Goal: Task Accomplishment & Management: Use online tool/utility

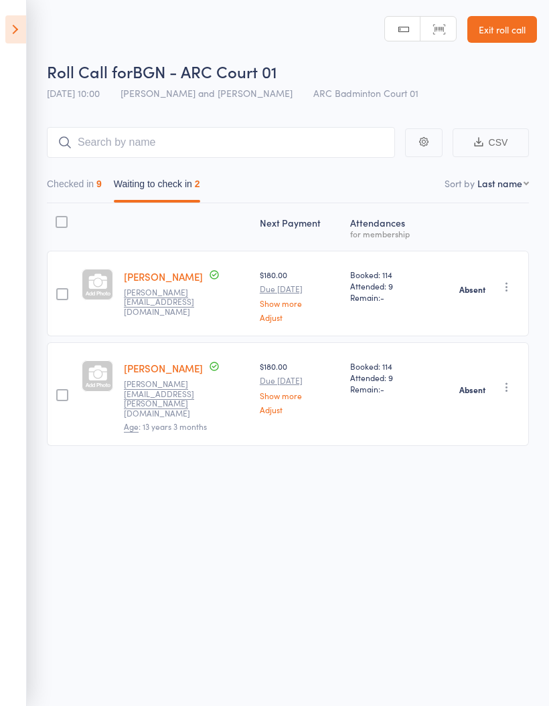
click at [69, 192] on button "Checked in 9" at bounding box center [74, 187] width 55 height 31
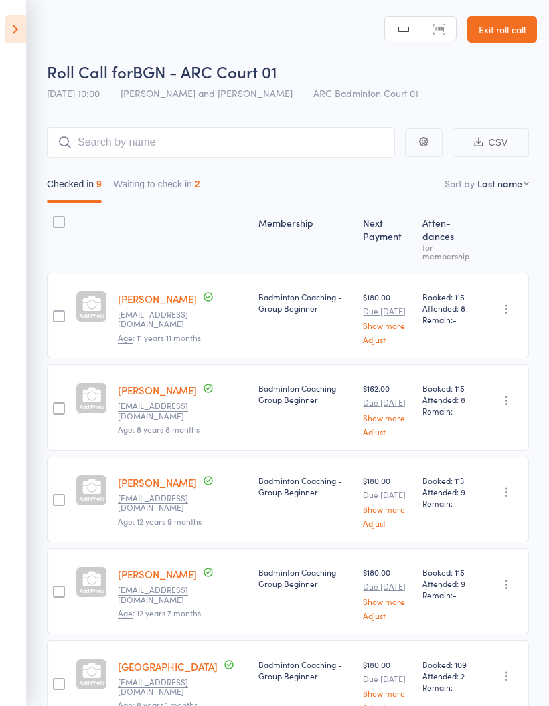
click at [15, 27] on icon at bounding box center [15, 29] width 21 height 28
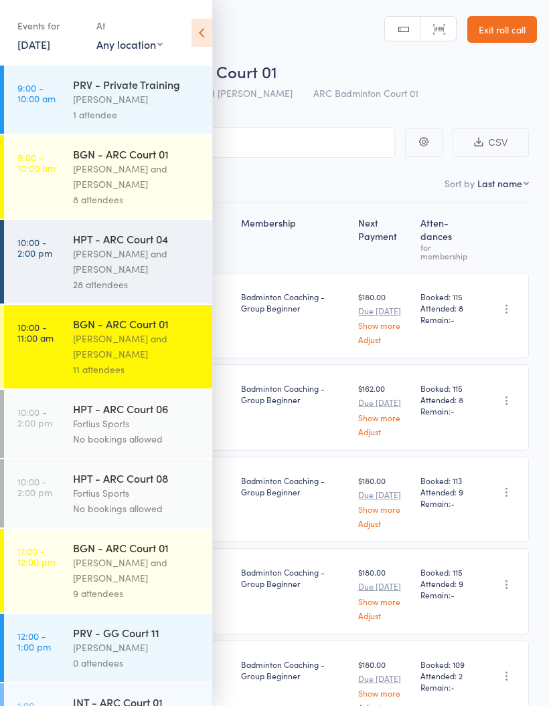
click at [131, 583] on div "[PERSON_NAME] and [PERSON_NAME]" at bounding box center [137, 570] width 128 height 31
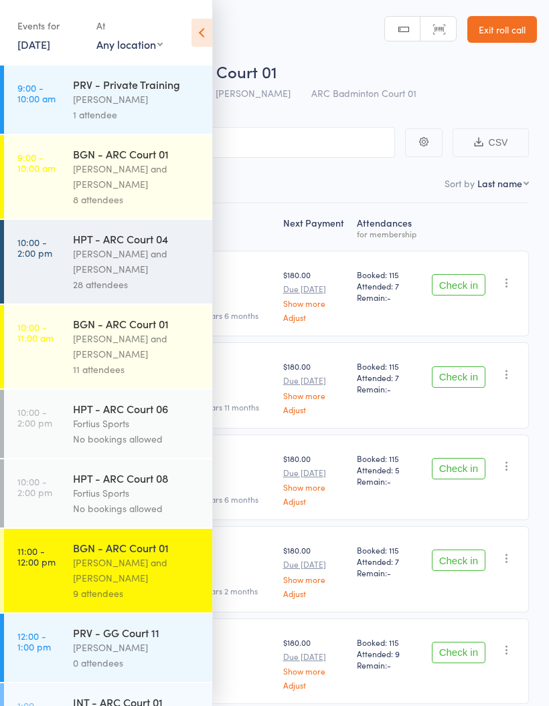
click at [202, 30] on icon at bounding box center [201, 33] width 21 height 28
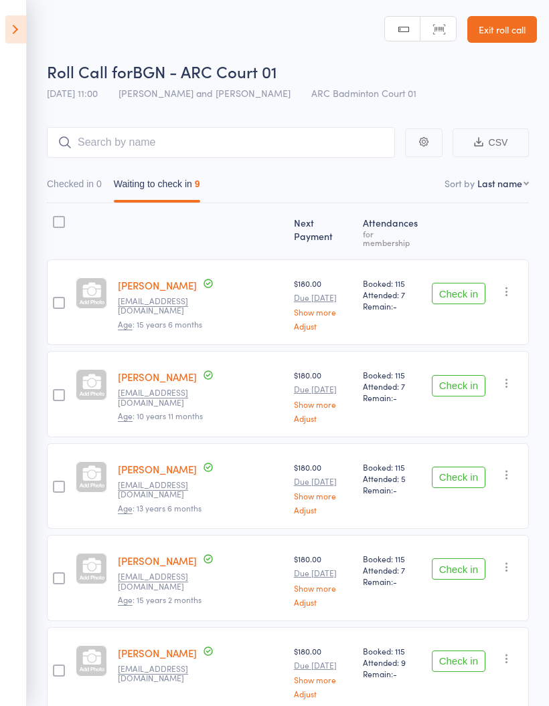
click at [450, 283] on button "Check in" at bounding box center [459, 293] width 54 height 21
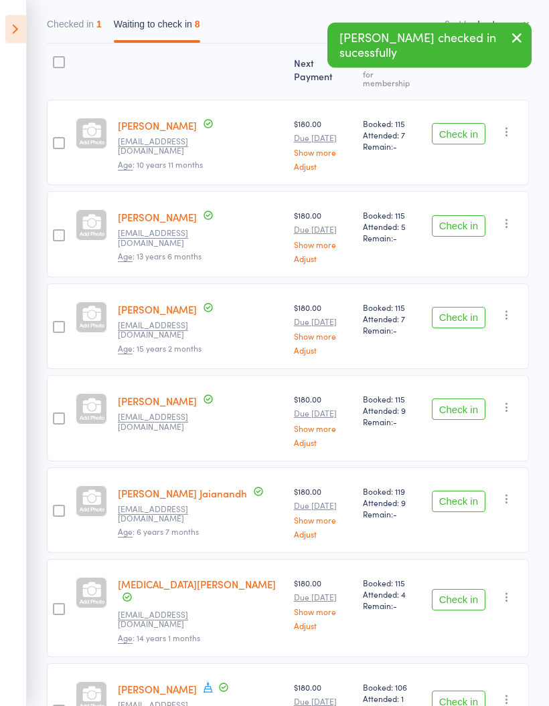
scroll to position [160, 0]
click at [459, 399] on button "Check in" at bounding box center [459, 409] width 54 height 21
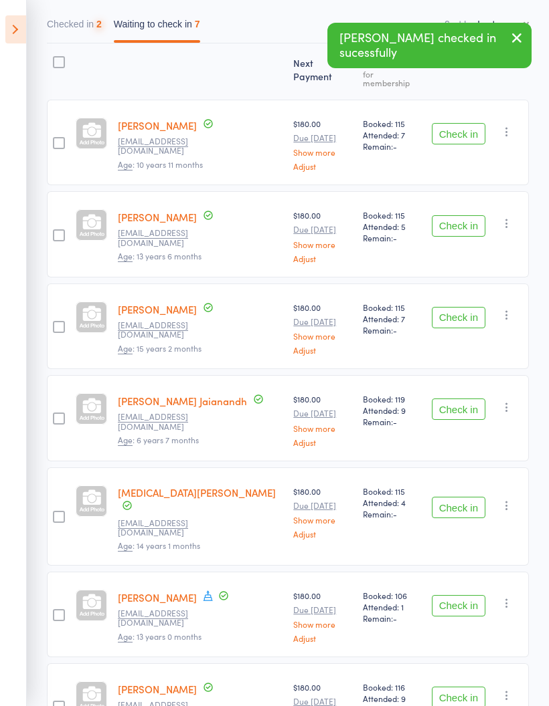
click at [465, 399] on button "Check in" at bounding box center [459, 409] width 54 height 21
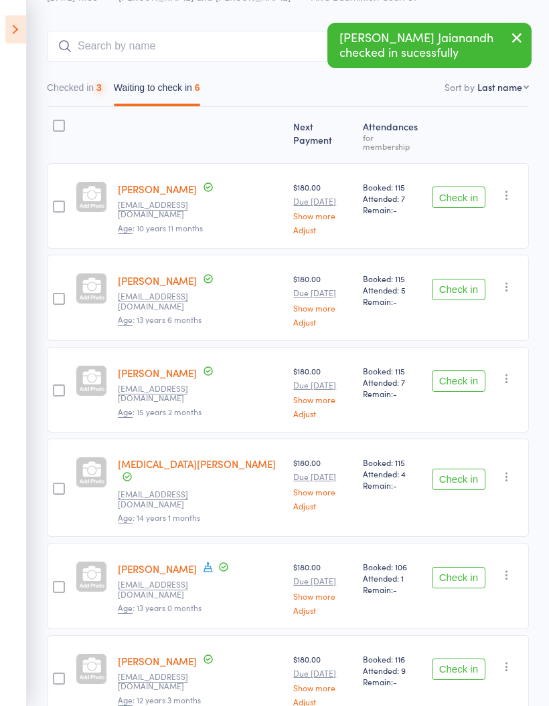
scroll to position [150, 0]
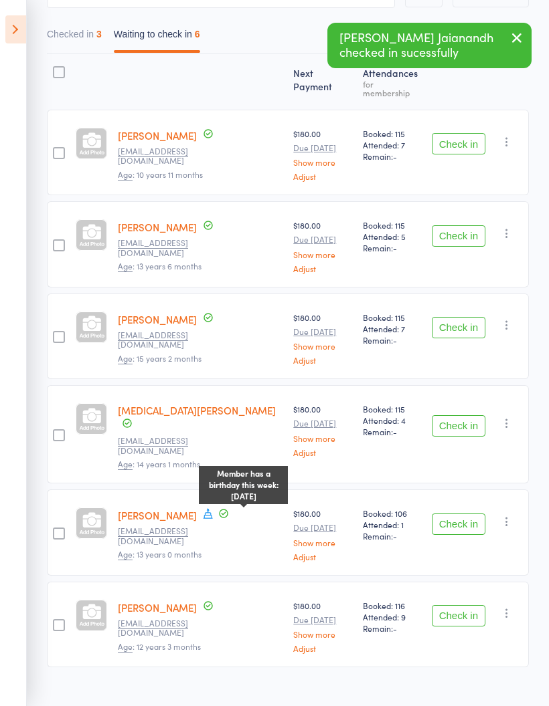
click at [249, 494] on div "Member has a birthday this week: [DATE]" at bounding box center [243, 485] width 89 height 44
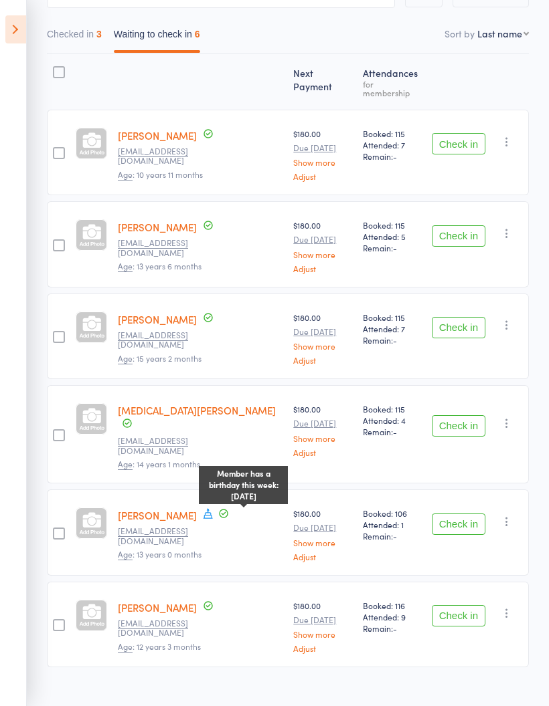
click at [213, 509] on icon at bounding box center [207, 514] width 9 height 10
click at [214, 508] on icon at bounding box center [208, 514] width 12 height 12
click at [197, 508] on link "[PERSON_NAME]" at bounding box center [157, 515] width 79 height 14
click at [468, 317] on button "Check in" at bounding box center [459, 327] width 54 height 21
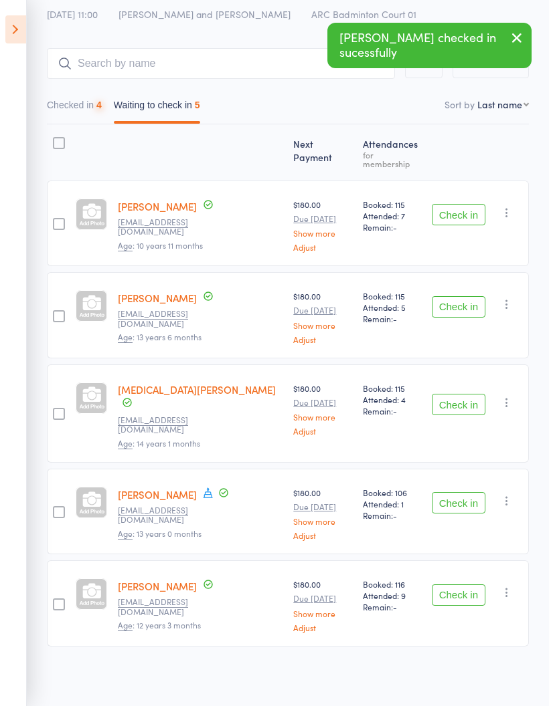
scroll to position [58, 0]
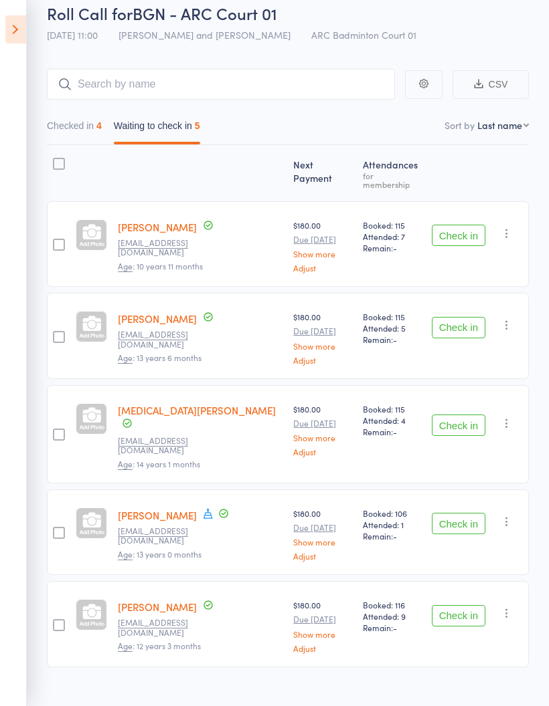
click at [461, 225] on button "Check in" at bounding box center [459, 235] width 54 height 21
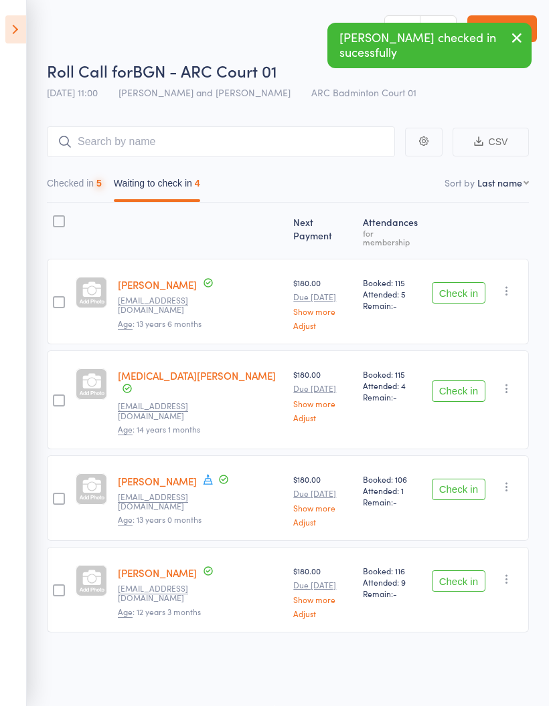
scroll to position [9, 0]
click at [95, 171] on button "Checked in 5" at bounding box center [74, 186] width 55 height 31
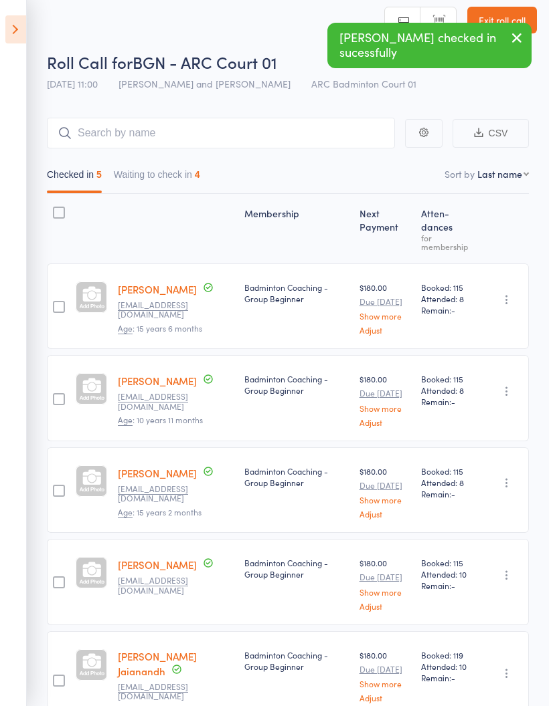
click at [189, 183] on button "Waiting to check in 4" at bounding box center [157, 178] width 86 height 31
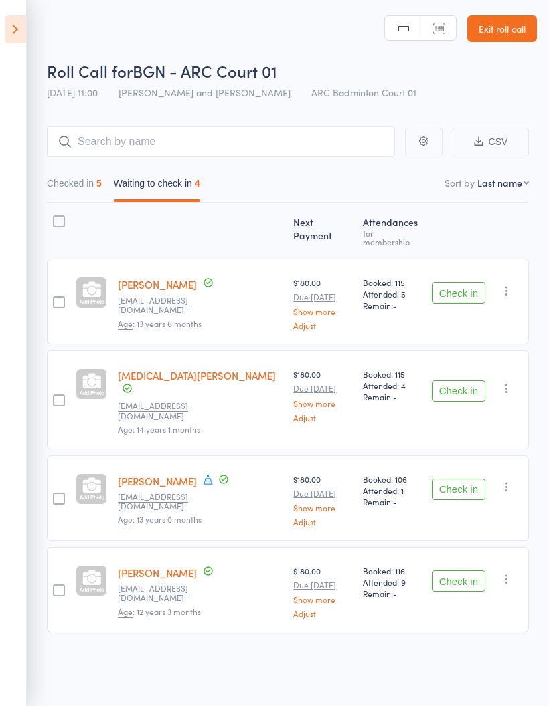
click at [89, 178] on button "Checked in 5" at bounding box center [74, 186] width 55 height 31
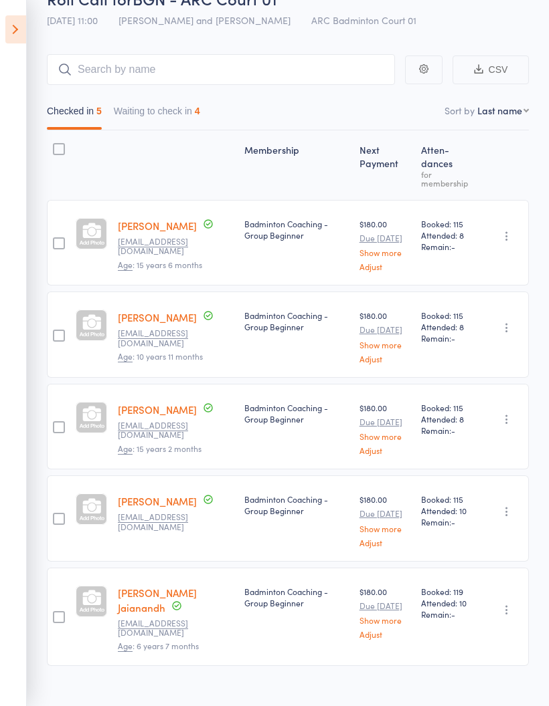
scroll to position [88, 0]
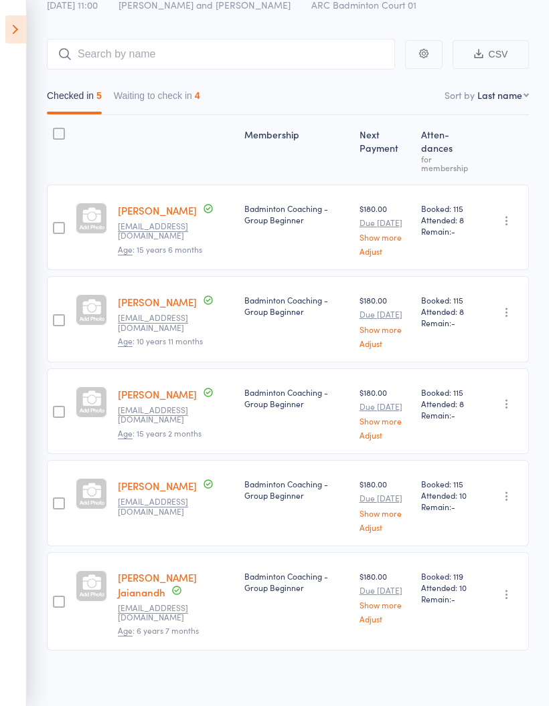
click at [162, 100] on button "Waiting to check in 4" at bounding box center [157, 99] width 86 height 31
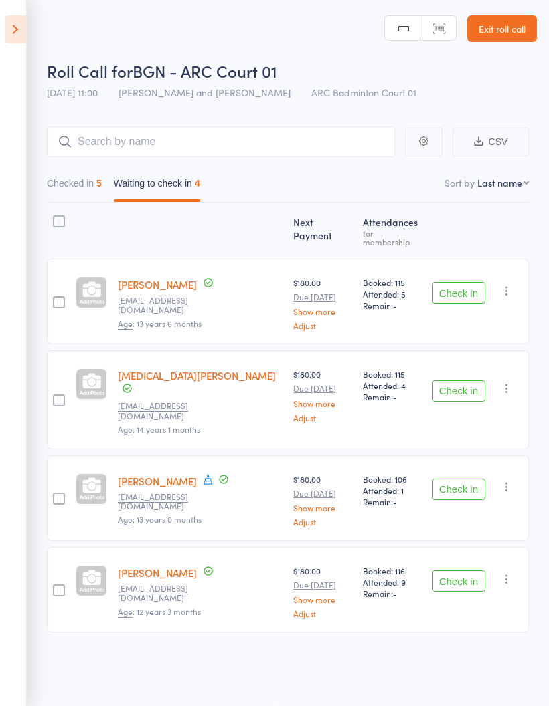
click at [470, 571] on button "Check in" at bounding box center [459, 581] width 54 height 21
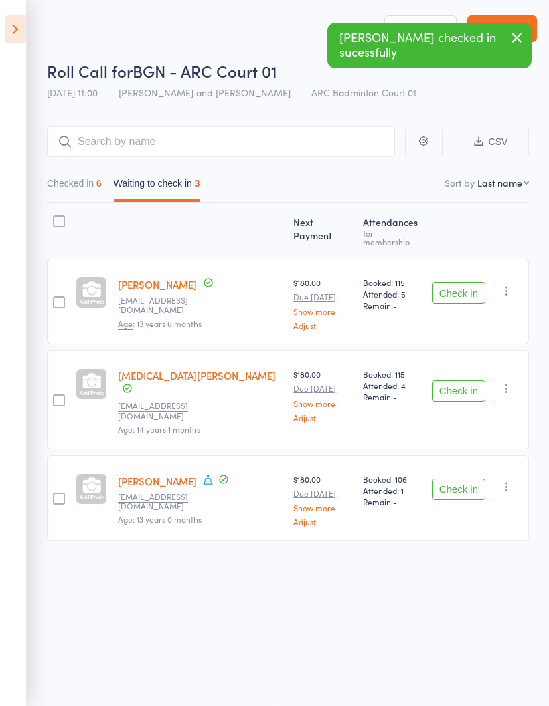
click at [72, 175] on button "Checked in 6" at bounding box center [74, 186] width 55 height 31
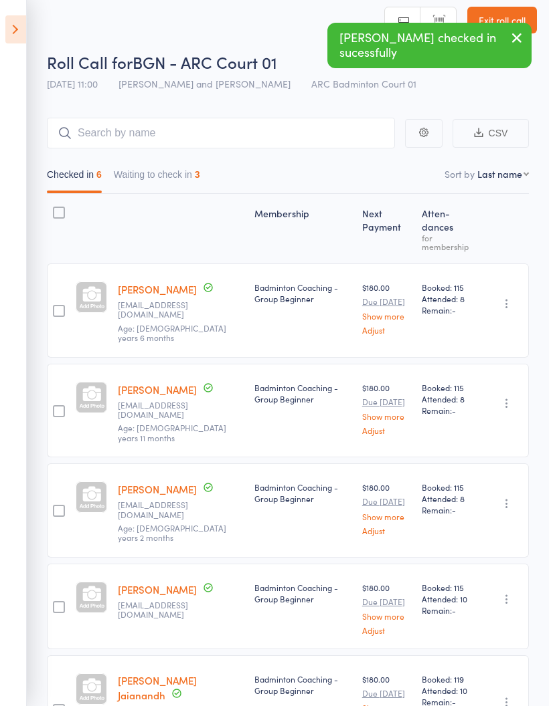
click at [156, 181] on button "Waiting to check in 3" at bounding box center [157, 178] width 86 height 31
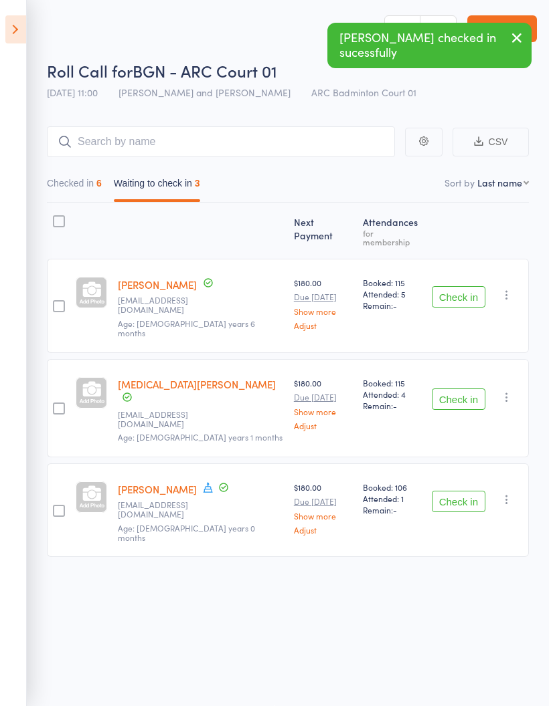
click at [74, 186] on button "Checked in 6" at bounding box center [74, 186] width 55 height 31
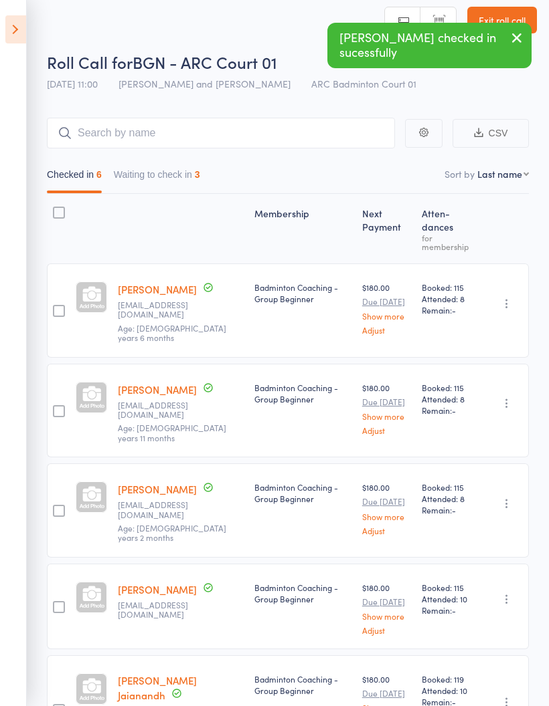
click at [146, 171] on button "Waiting to check in 3" at bounding box center [157, 178] width 86 height 31
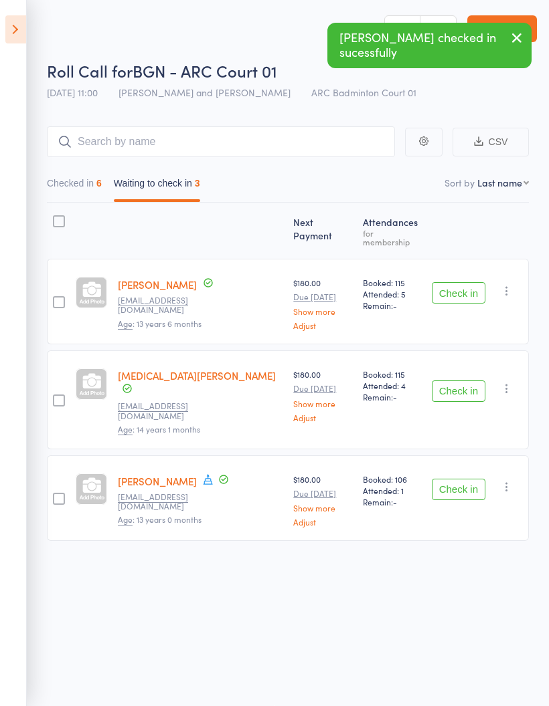
click at [76, 187] on button "Checked in 6" at bounding box center [74, 186] width 55 height 31
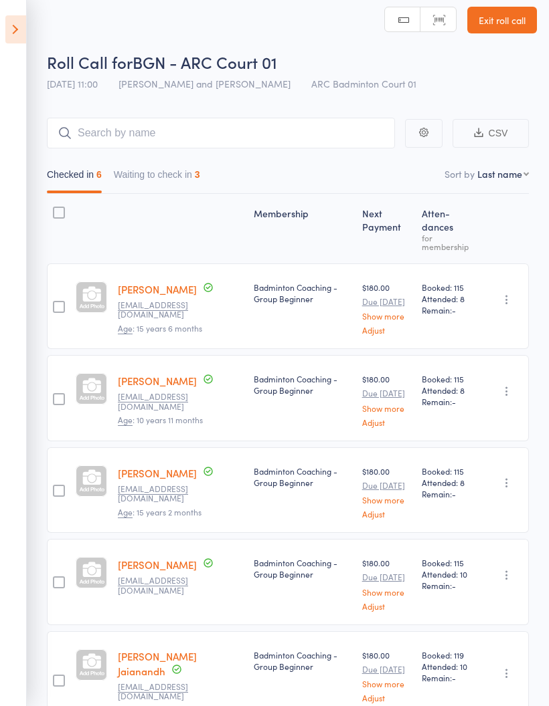
click at [17, 20] on icon at bounding box center [15, 29] width 21 height 28
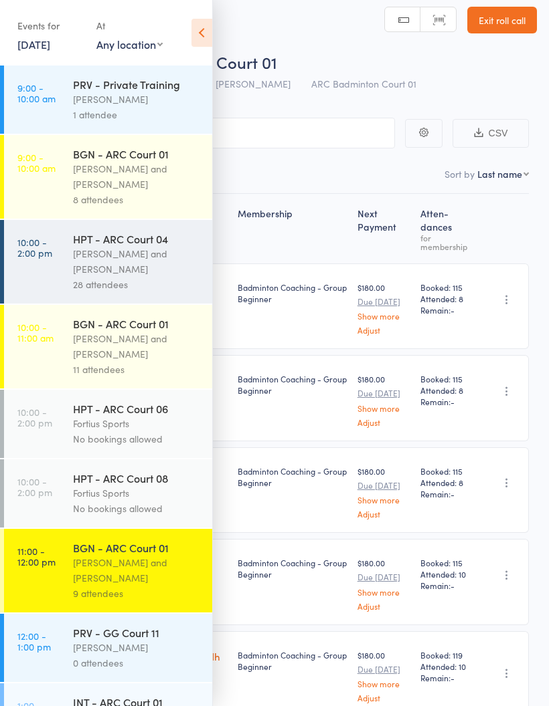
click at [92, 256] on div "[PERSON_NAME] and [PERSON_NAME]" at bounding box center [137, 261] width 128 height 31
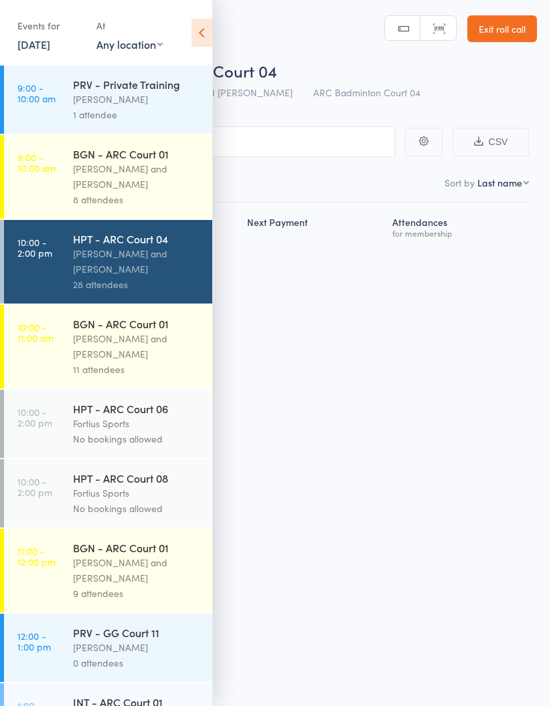
click at [205, 31] on icon at bounding box center [201, 33] width 21 height 28
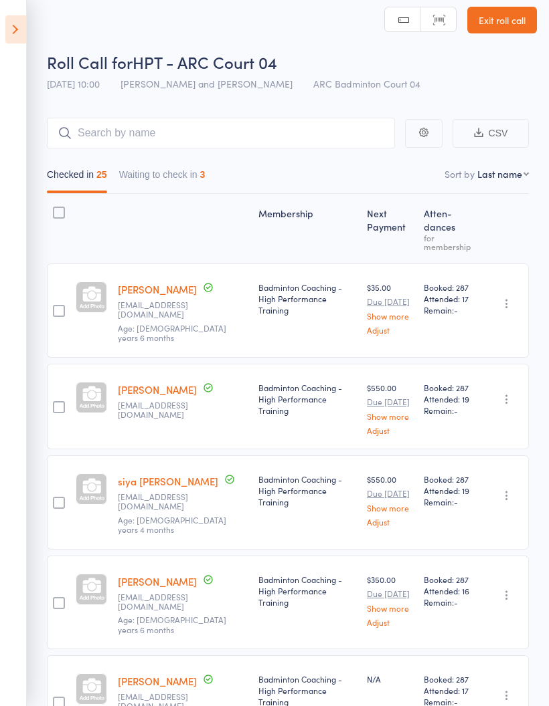
click at [187, 168] on button "Waiting to check in 3" at bounding box center [162, 178] width 86 height 31
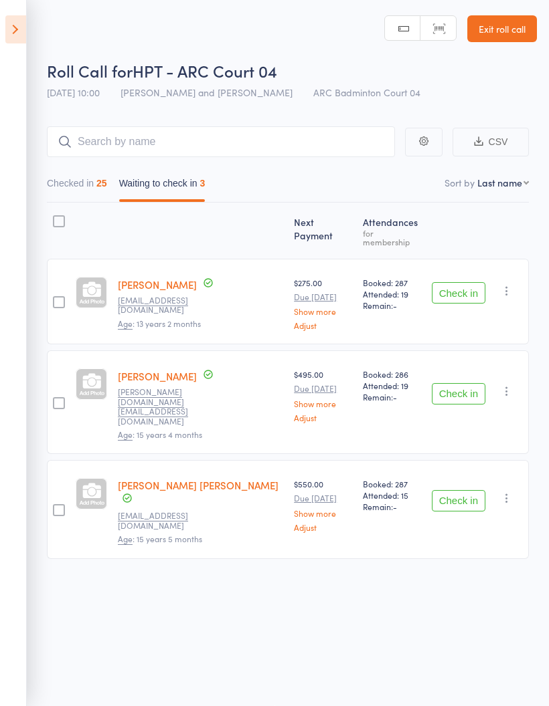
click at [467, 282] on button "Check in" at bounding box center [459, 292] width 54 height 21
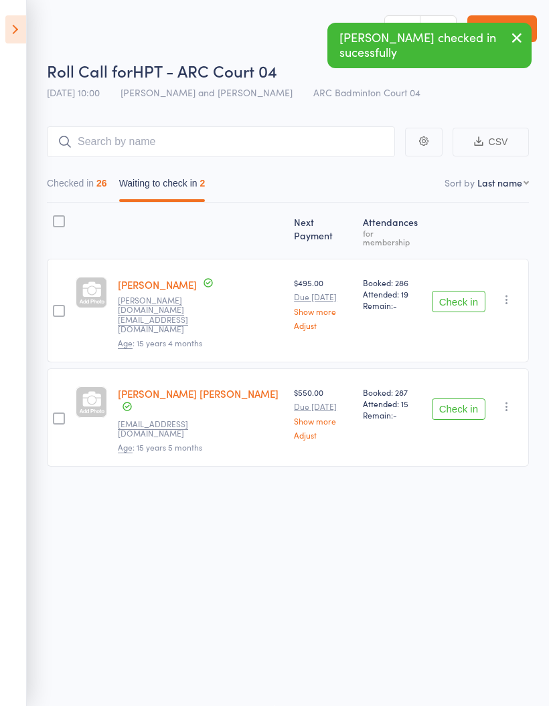
click at [68, 175] on button "Checked in 26" at bounding box center [77, 186] width 60 height 31
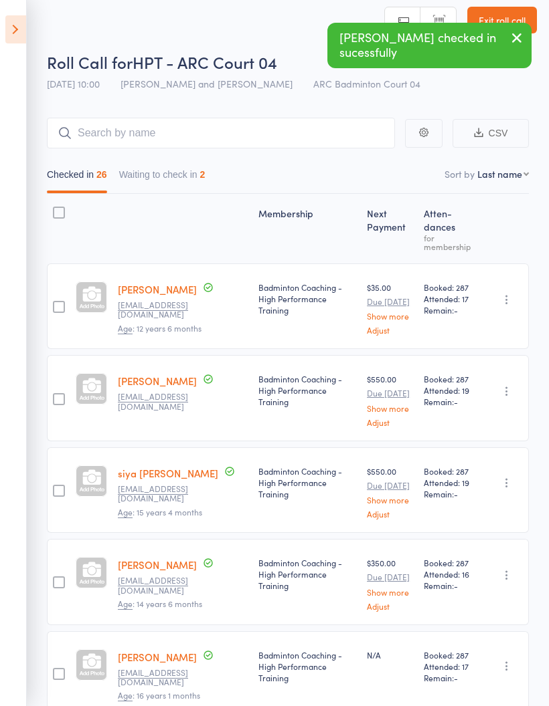
click at [7, 18] on icon at bounding box center [15, 29] width 21 height 28
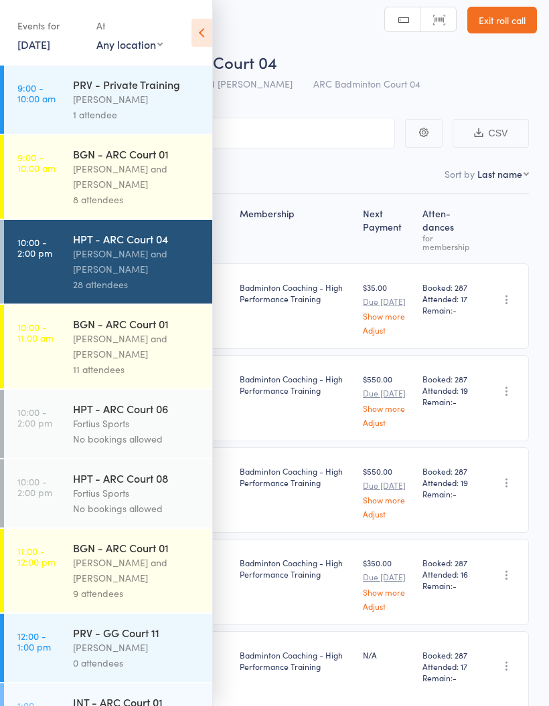
click at [195, 29] on icon at bounding box center [201, 33] width 21 height 28
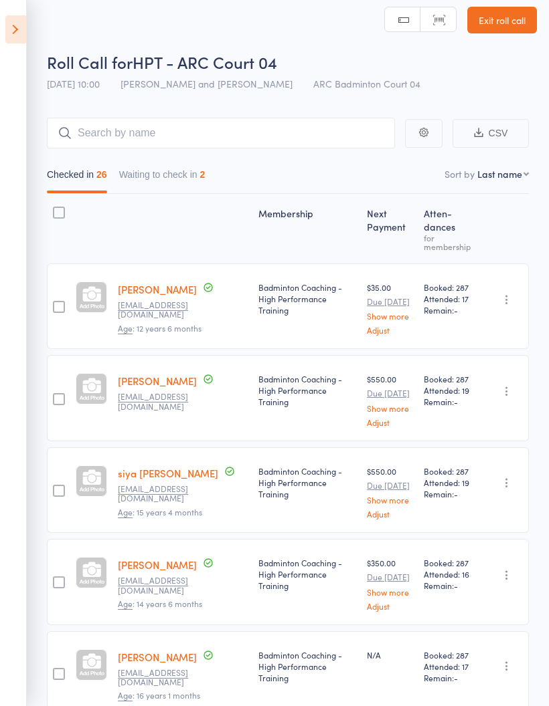
click at [183, 169] on button "Waiting to check in 2" at bounding box center [162, 178] width 86 height 31
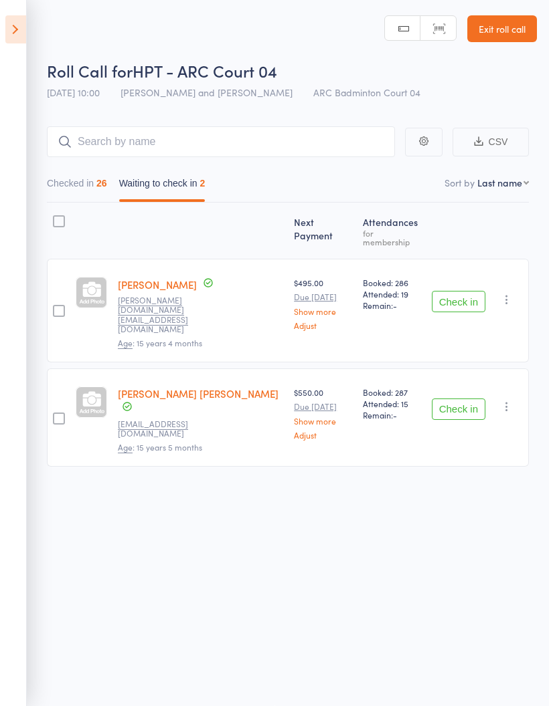
click at [84, 171] on button "Checked in 26" at bounding box center [77, 186] width 60 height 31
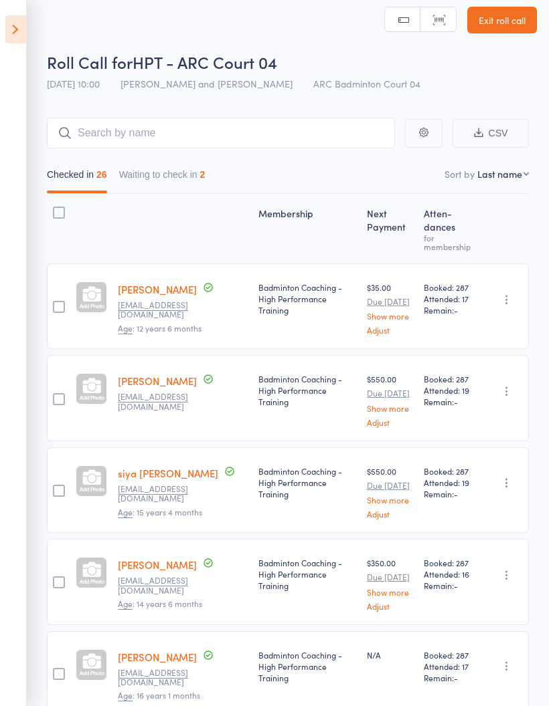
click at [19, 21] on icon at bounding box center [15, 29] width 21 height 28
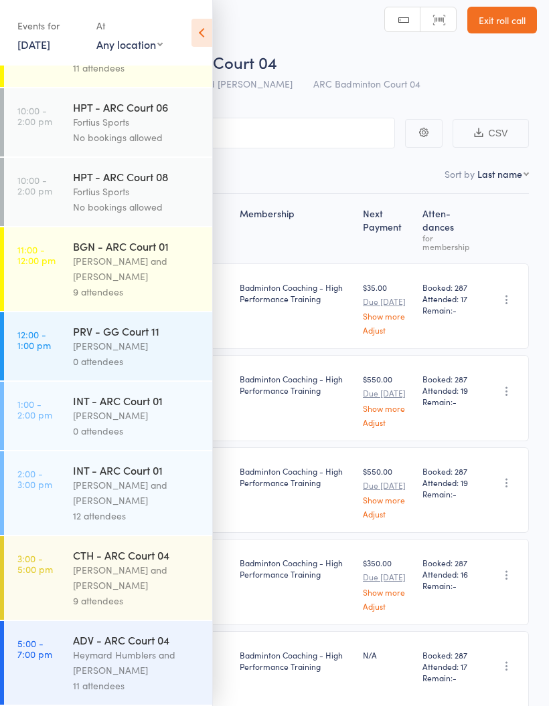
scroll to position [318, 0]
click at [161, 264] on div "[PERSON_NAME] and [PERSON_NAME]" at bounding box center [137, 269] width 128 height 31
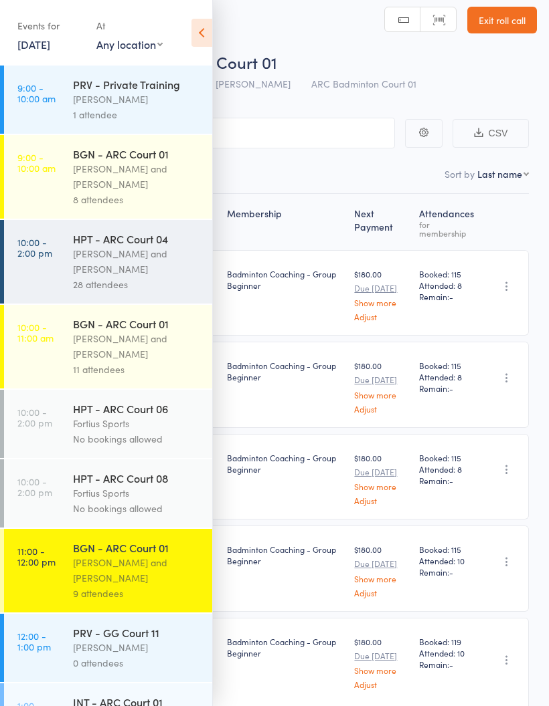
click at [203, 25] on icon at bounding box center [201, 33] width 21 height 28
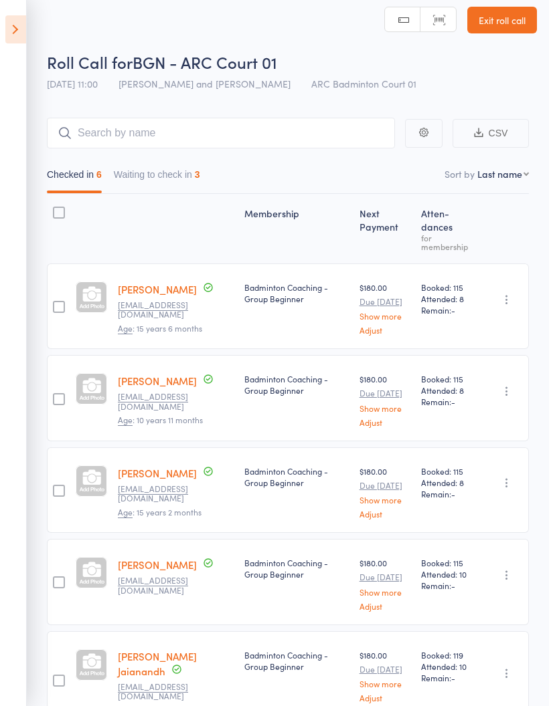
click at [175, 187] on button "Waiting to check in 3" at bounding box center [157, 178] width 86 height 31
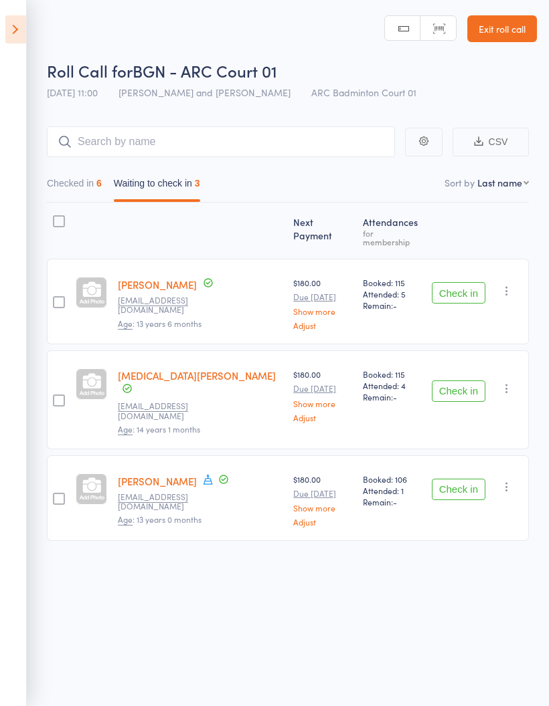
click at [462, 381] on button "Check in" at bounding box center [459, 391] width 54 height 21
